Goal: Navigation & Orientation: Find specific page/section

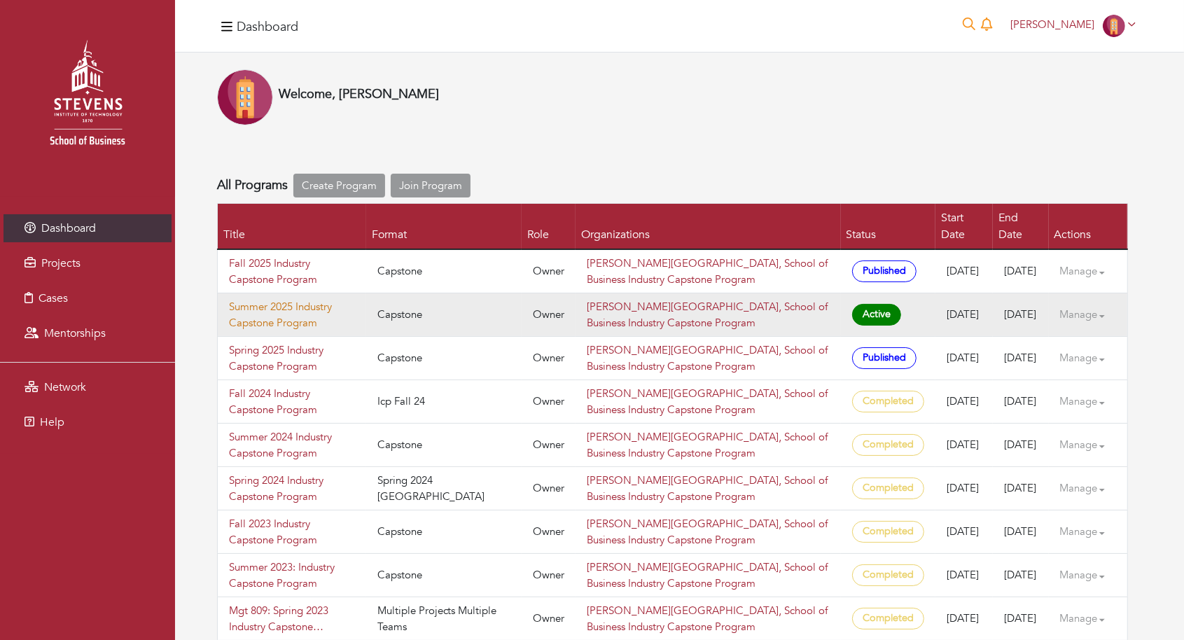
click at [270, 299] on link "Summer 2025 Industry Capstone Program" at bounding box center [292, 315] width 126 height 32
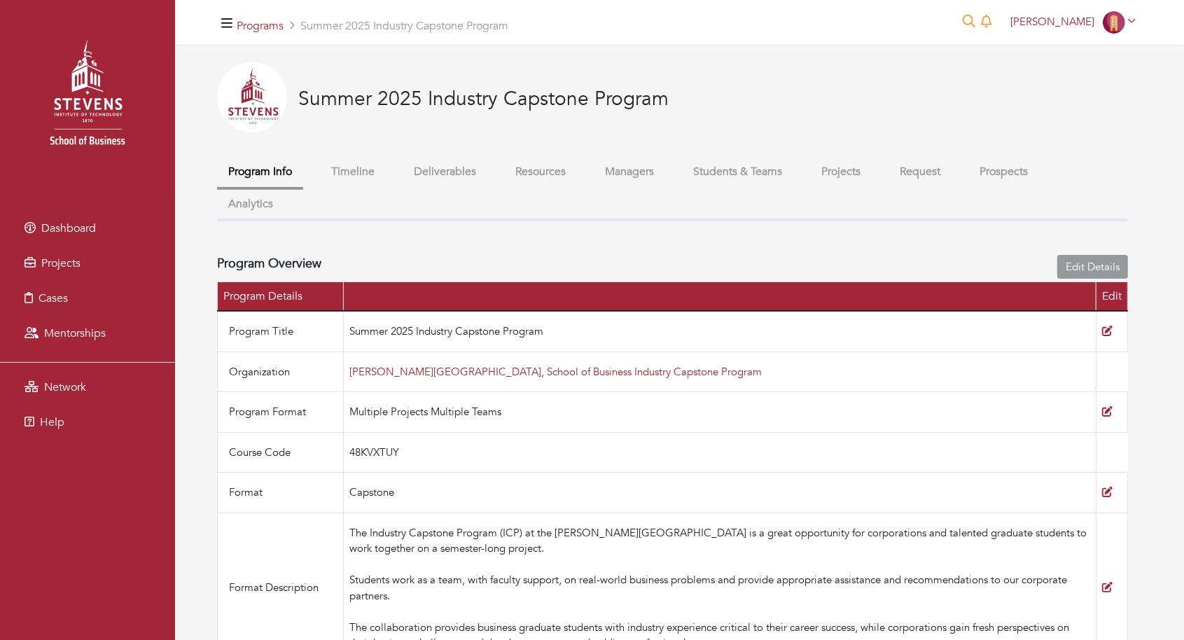
click at [715, 169] on button "Students & Teams" at bounding box center [737, 172] width 111 height 30
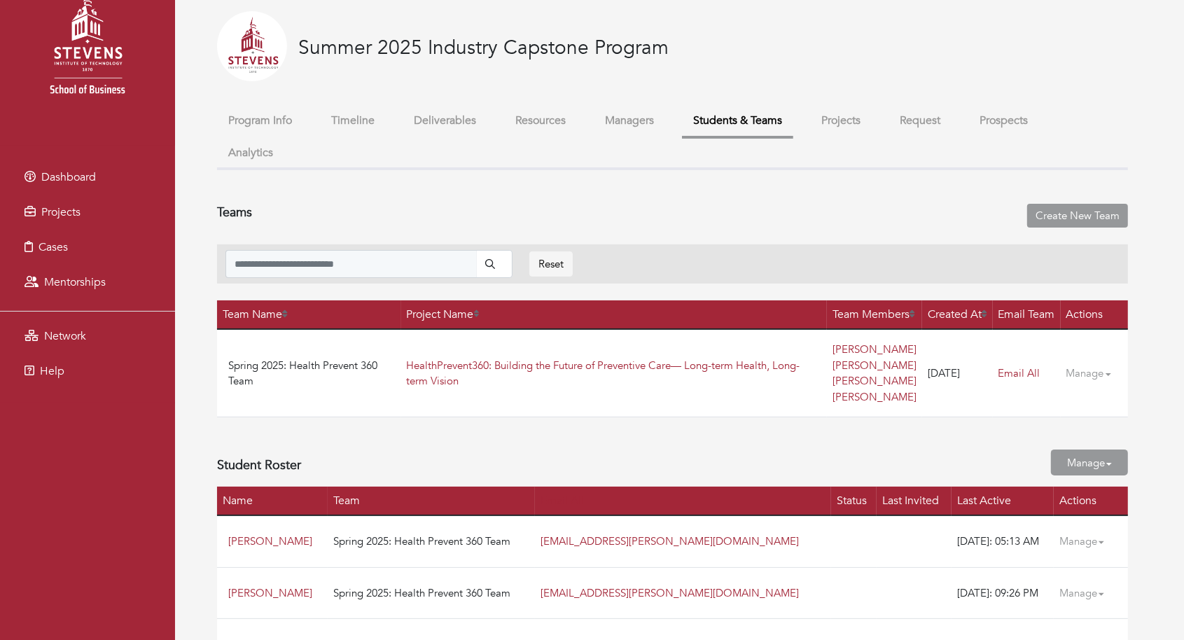
scroll to position [85, 0]
